Goal: Task Accomplishment & Management: Manage account settings

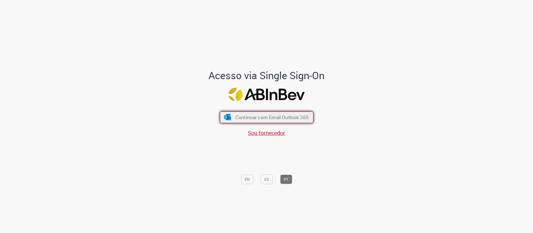
click at [260, 117] on span "Continuar com Email Outlook 365" at bounding box center [271, 117] width 73 height 6
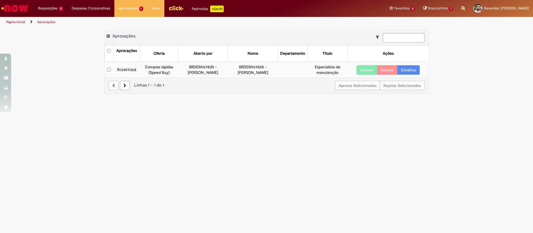
click at [415, 71] on link "Detalhes" at bounding box center [408, 69] width 22 height 9
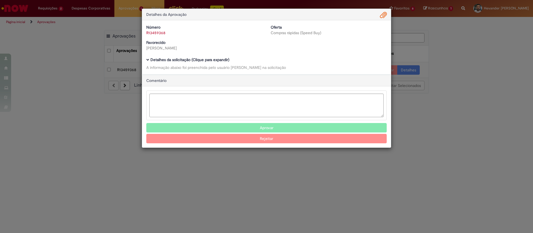
click at [151, 59] on b "Detalhes da solicitação (Clique para expandir)" at bounding box center [189, 59] width 79 height 5
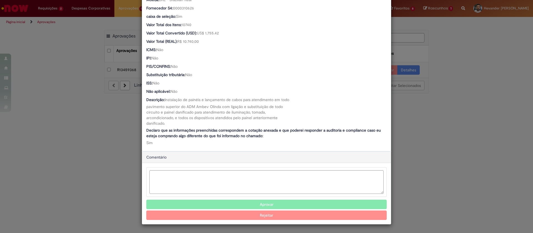
scroll to position [332, 0]
click at [240, 203] on button "Aprovar" at bounding box center [266, 204] width 240 height 9
